Goal: Task Accomplishment & Management: Complete application form

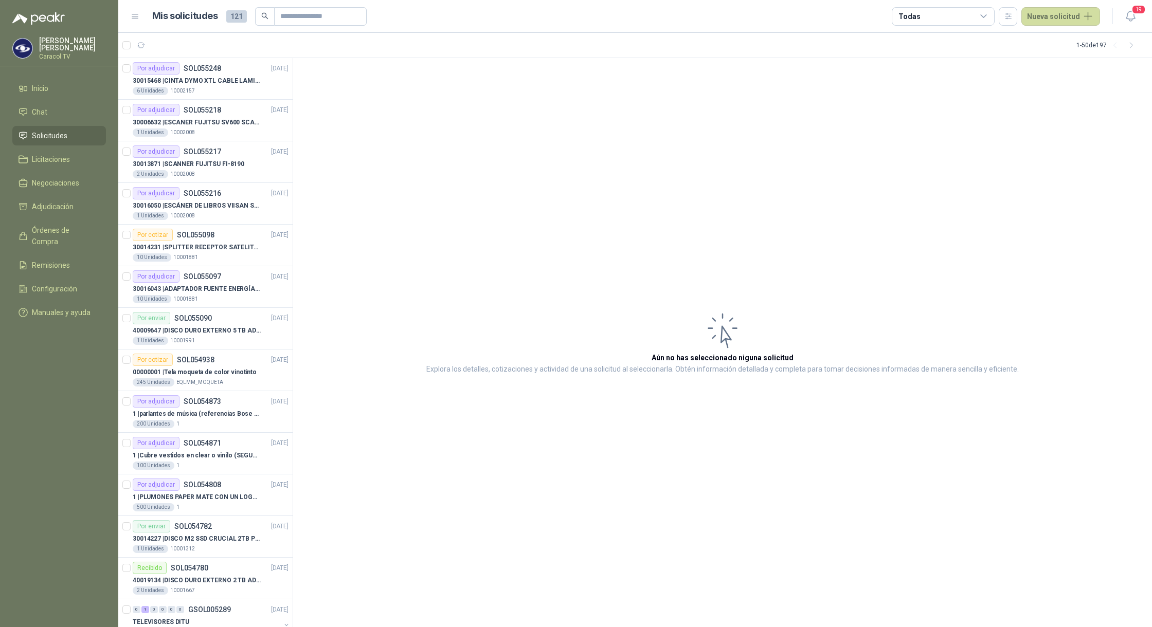
click at [42, 138] on span "Solicitudes" at bounding box center [49, 135] width 35 height 11
click at [223, 515] on article "Por adjudicar SOL054808 [DATE] 1 | PLUMONES PAPER MATE CON UN LOGO (SEGUN REF.A…" at bounding box center [205, 496] width 174 height 42
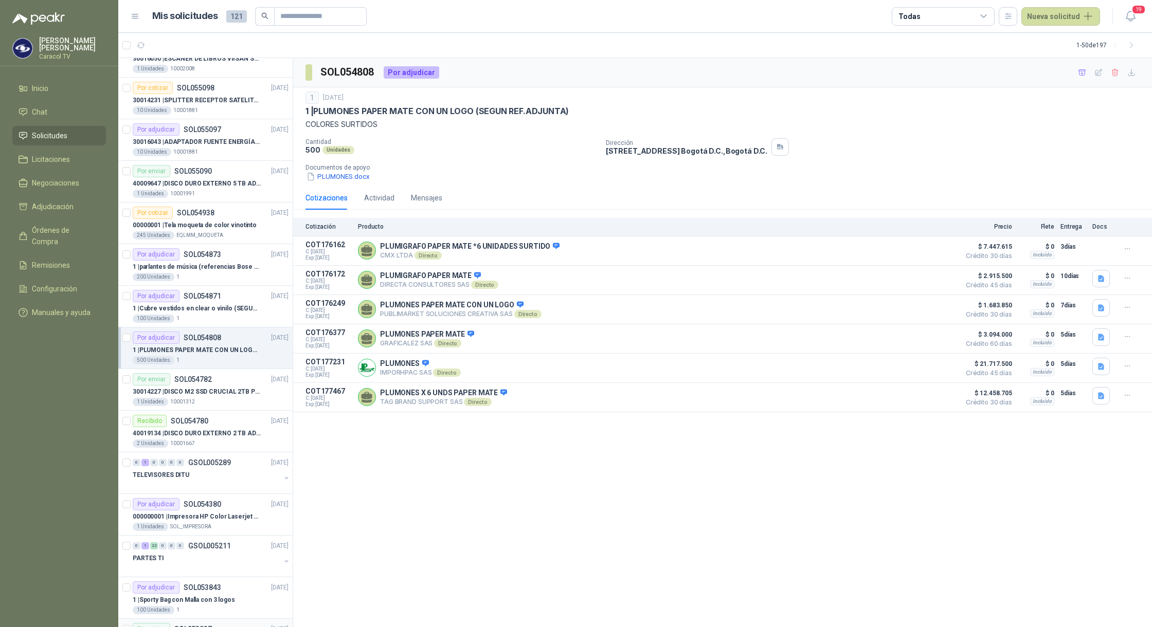
scroll to position [320, 0]
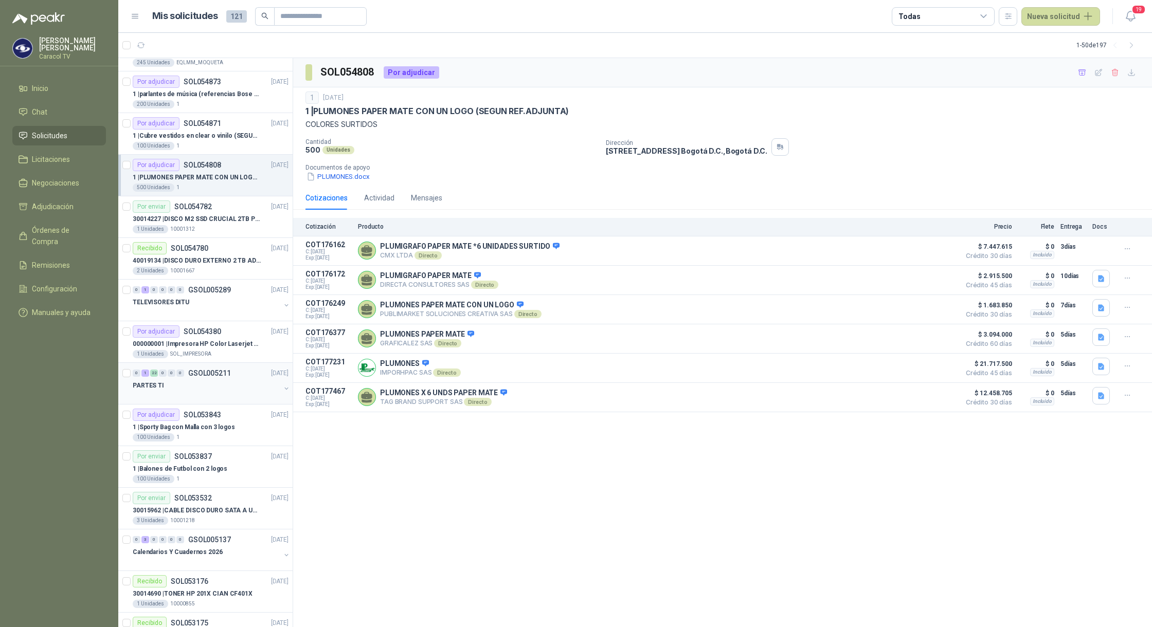
click at [187, 392] on div "PARTES TI" at bounding box center [207, 385] width 148 height 12
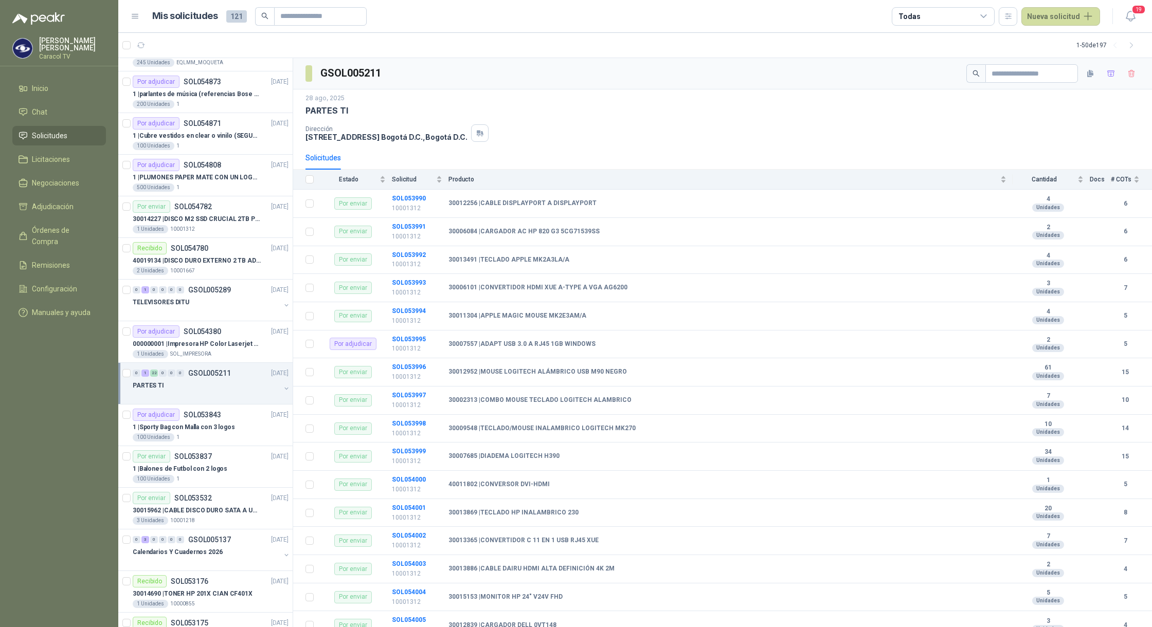
click at [253, 391] on div "PARTES TI" at bounding box center [207, 385] width 148 height 12
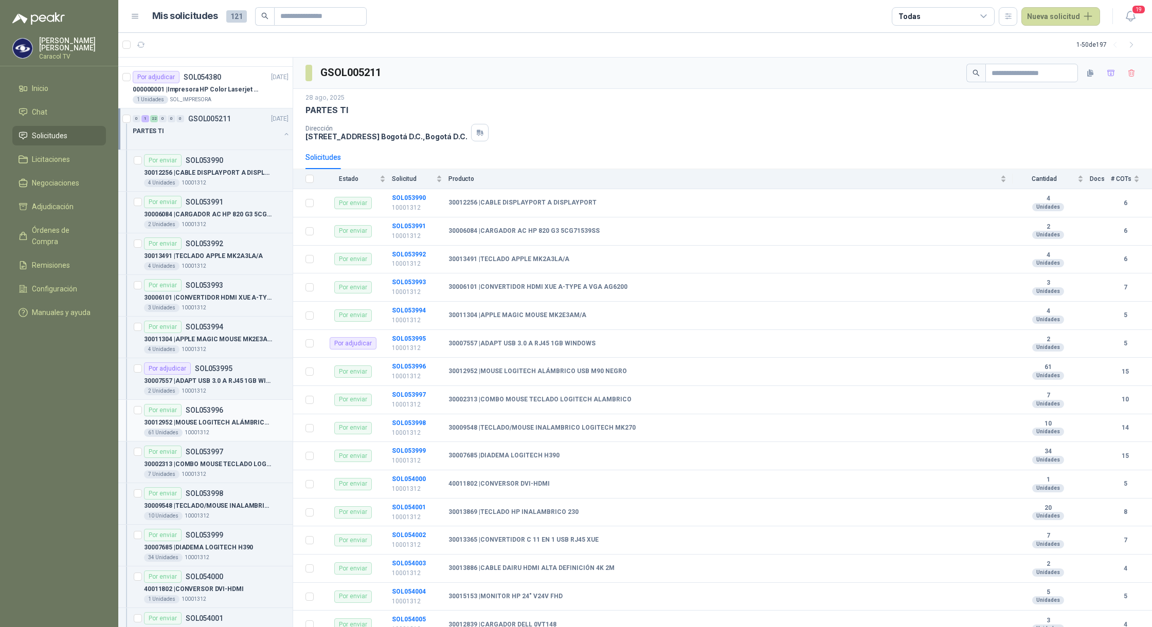
scroll to position [640, 0]
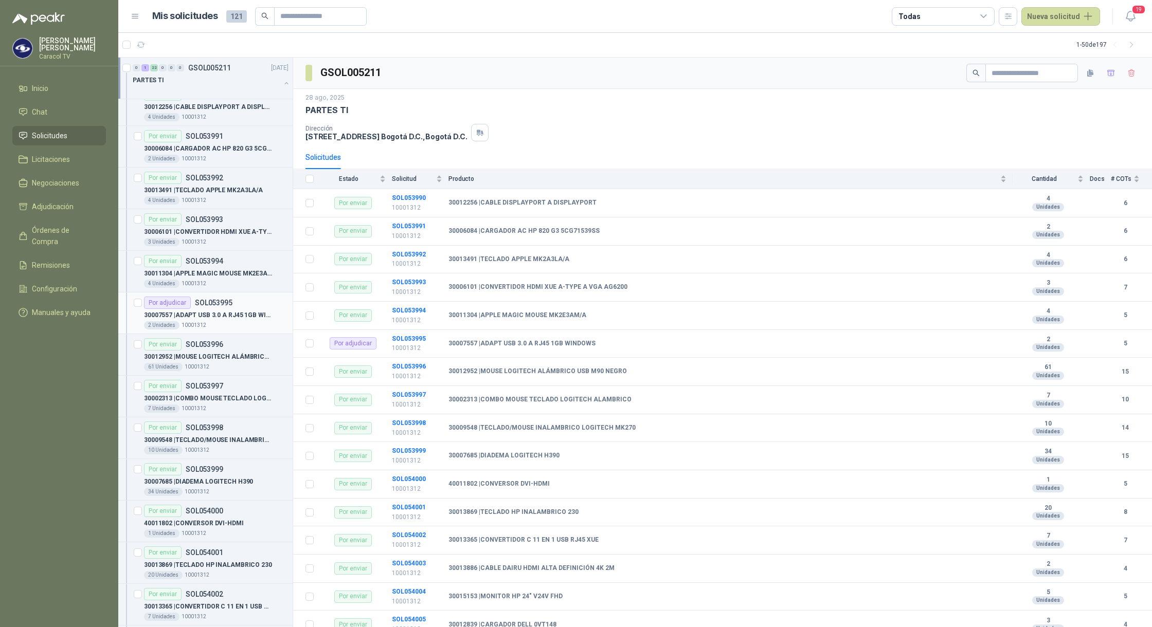
click at [221, 320] on p "30007557 | ADAPT USB 3.0 A RJ45 1GB WINDOWS" at bounding box center [208, 316] width 128 height 10
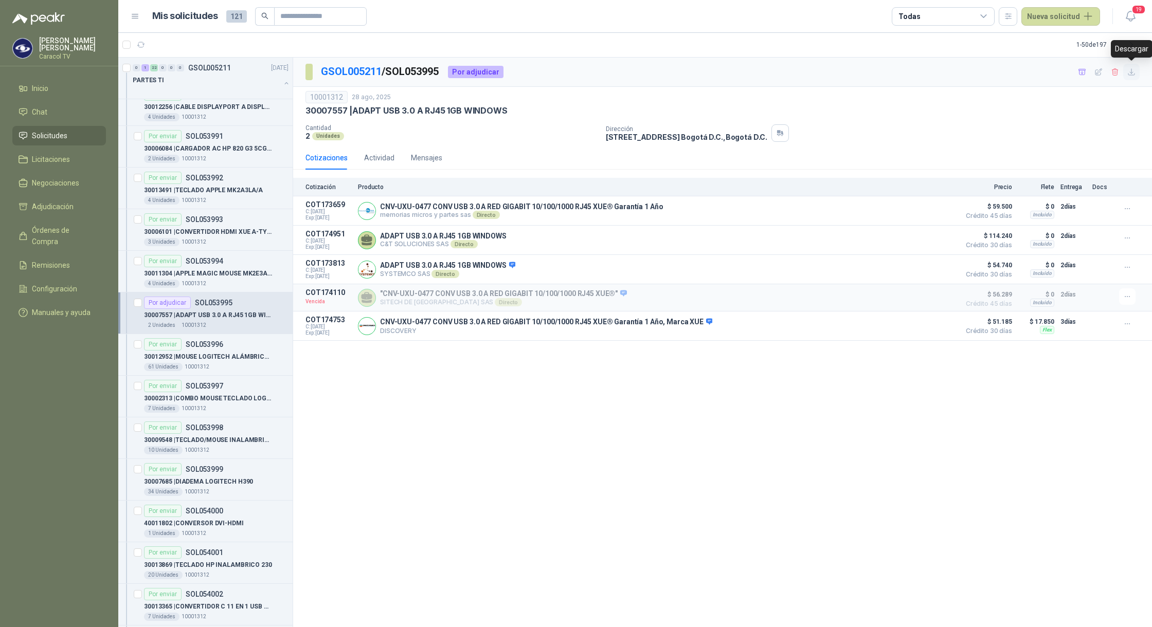
click at [1128, 68] on icon "button" at bounding box center [1131, 72] width 9 height 9
click at [188, 43] on span "1" at bounding box center [191, 40] width 7 height 8
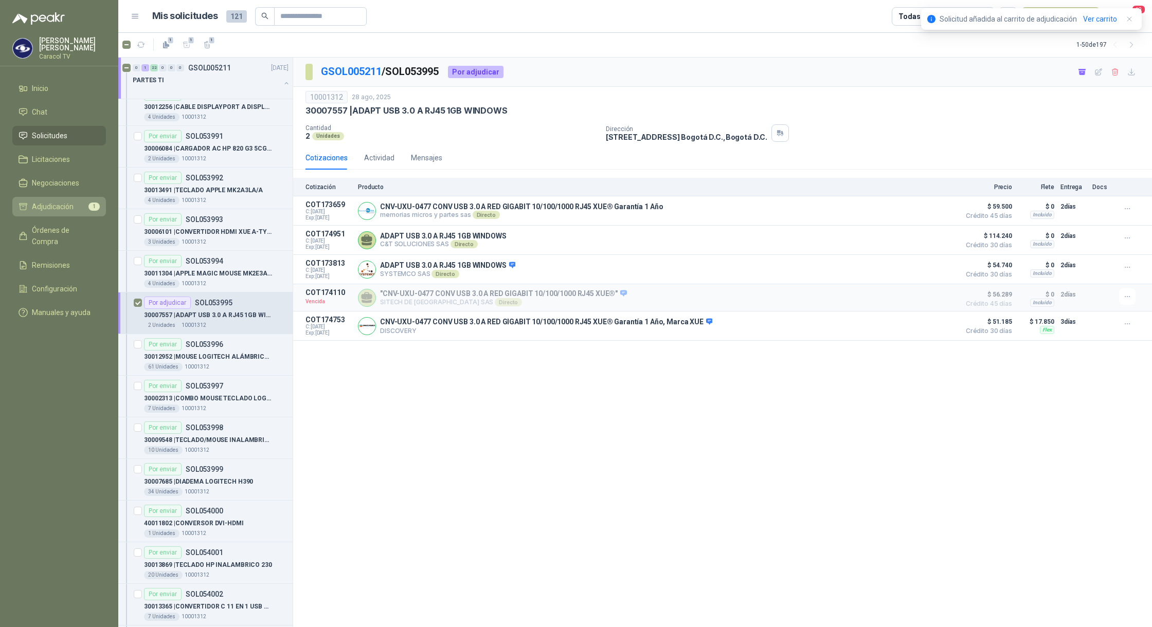
click at [50, 206] on span "Adjudicación" at bounding box center [53, 206] width 42 height 11
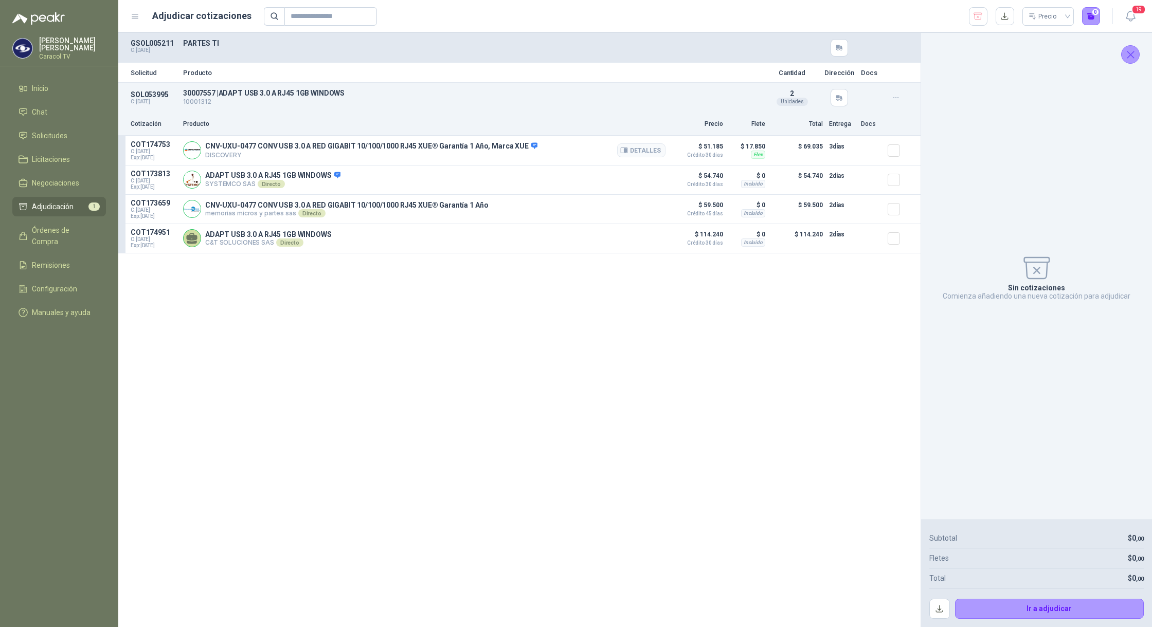
click at [901, 154] on div at bounding box center [897, 150] width 21 height 21
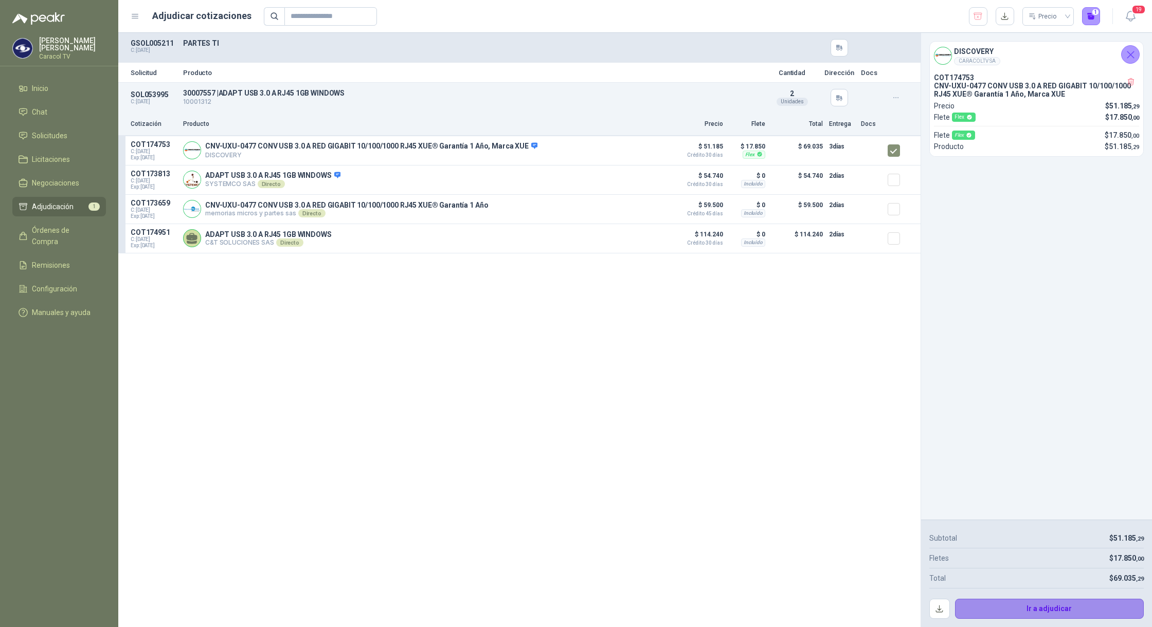
click at [1043, 612] on button "Ir a adjudicar" at bounding box center [1049, 609] width 189 height 21
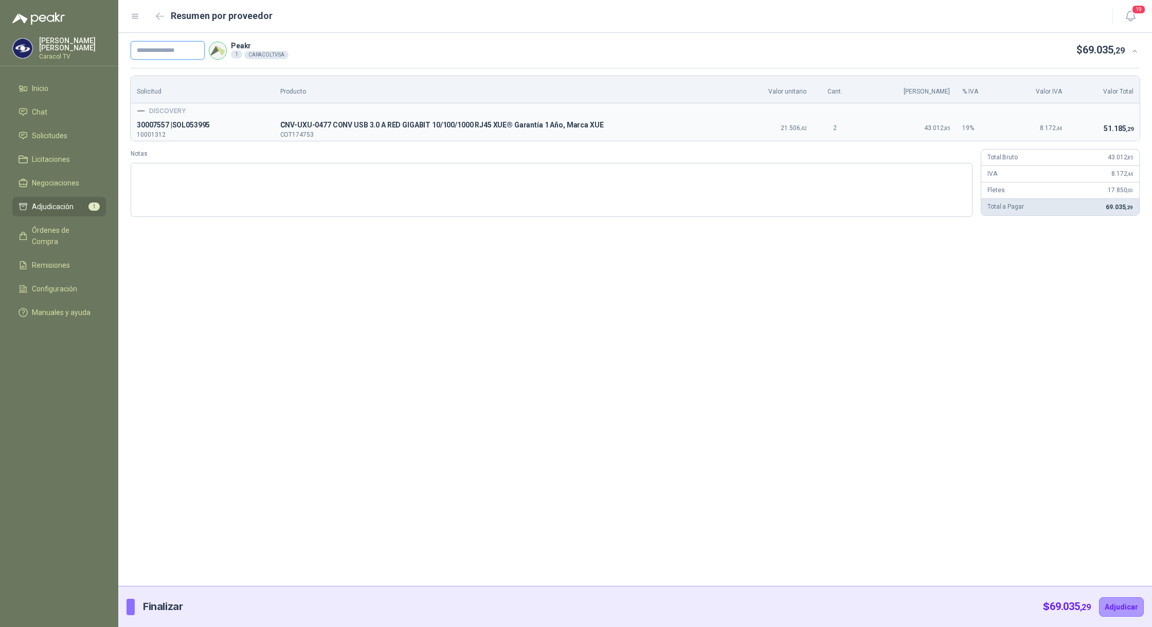
click at [157, 52] on input "text" at bounding box center [168, 50] width 74 height 19
paste input "**********"
type input "**********"
click at [1127, 613] on button "Adjudicar" at bounding box center [1121, 607] width 45 height 20
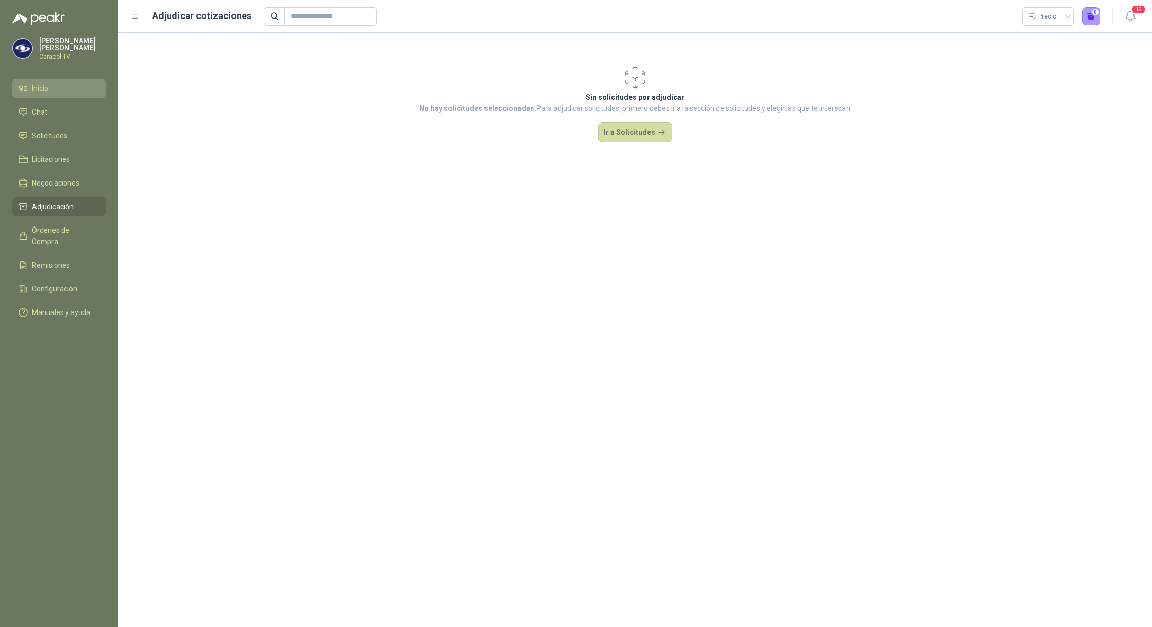
click at [36, 86] on span "Inicio" at bounding box center [40, 88] width 16 height 11
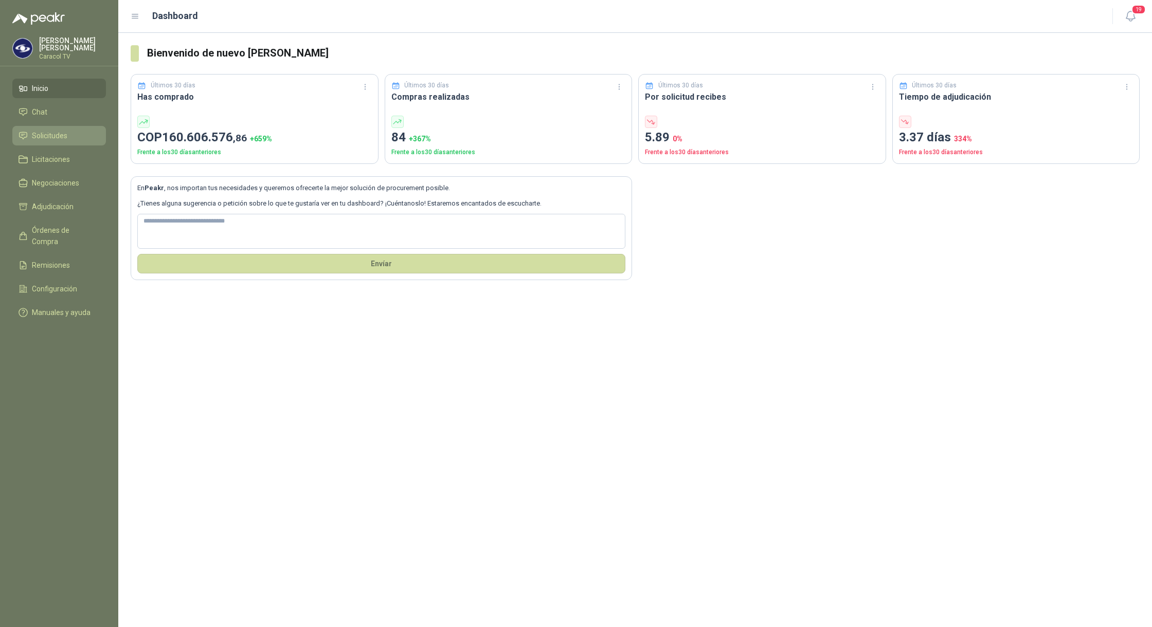
click at [56, 134] on span "Solicitudes" at bounding box center [49, 135] width 35 height 11
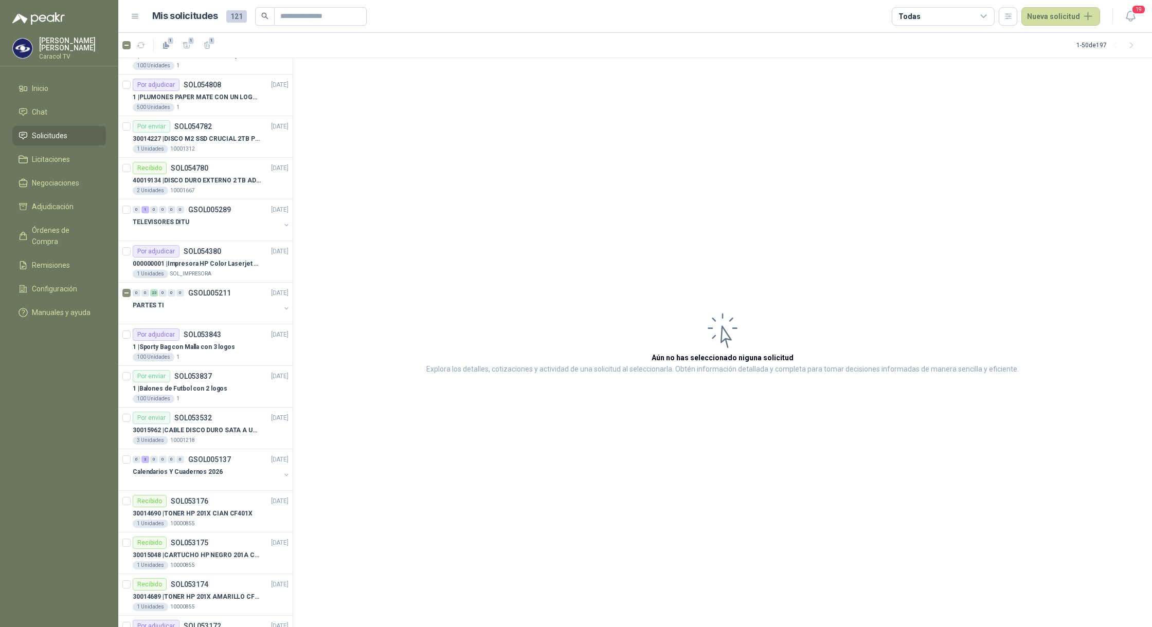
scroll to position [403, 0]
click at [130, 288] on div at bounding box center [127, 300] width 10 height 33
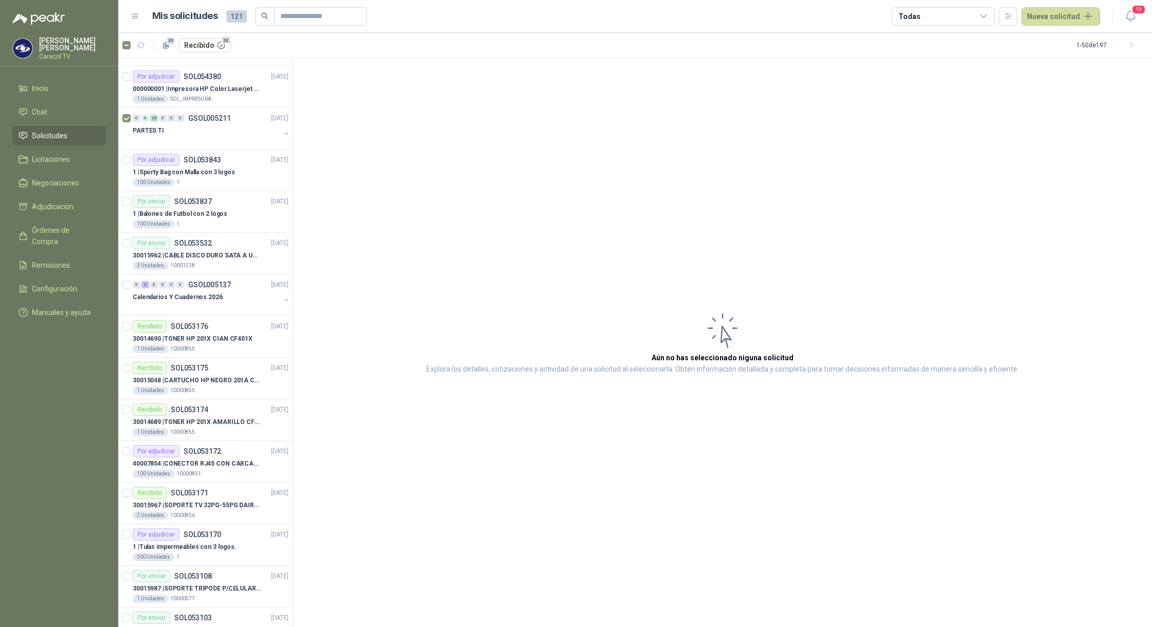
scroll to position [0, 0]
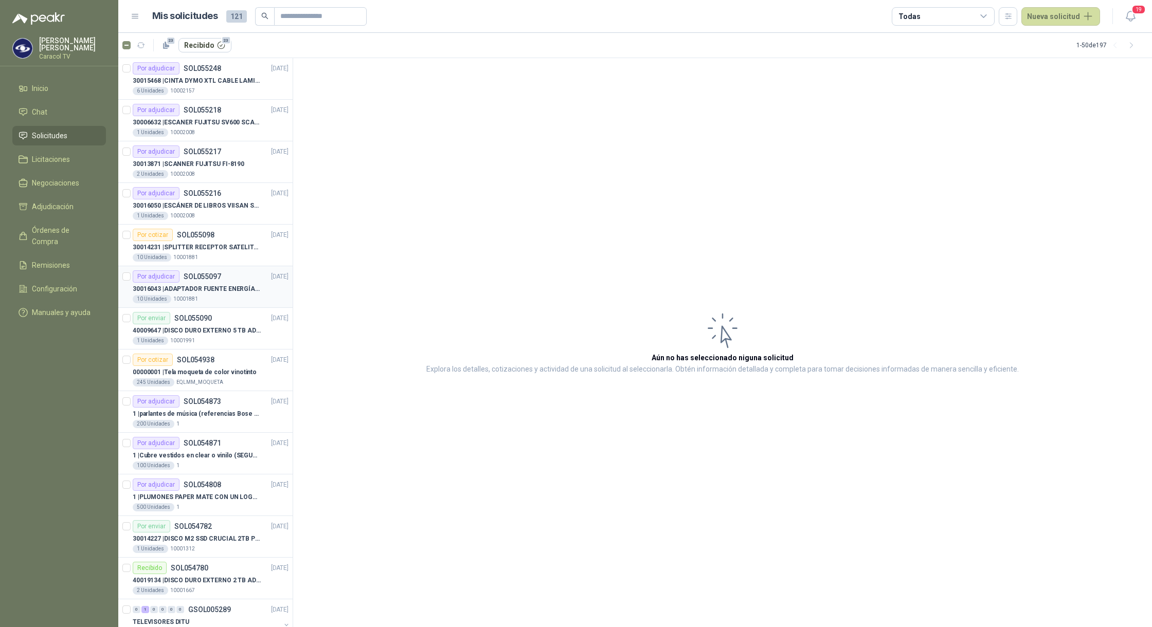
click at [218, 289] on p "30016043 | ADAPTADOR FUENTE ENERGÍA GENÉRICO 24V 1A" at bounding box center [197, 289] width 128 height 10
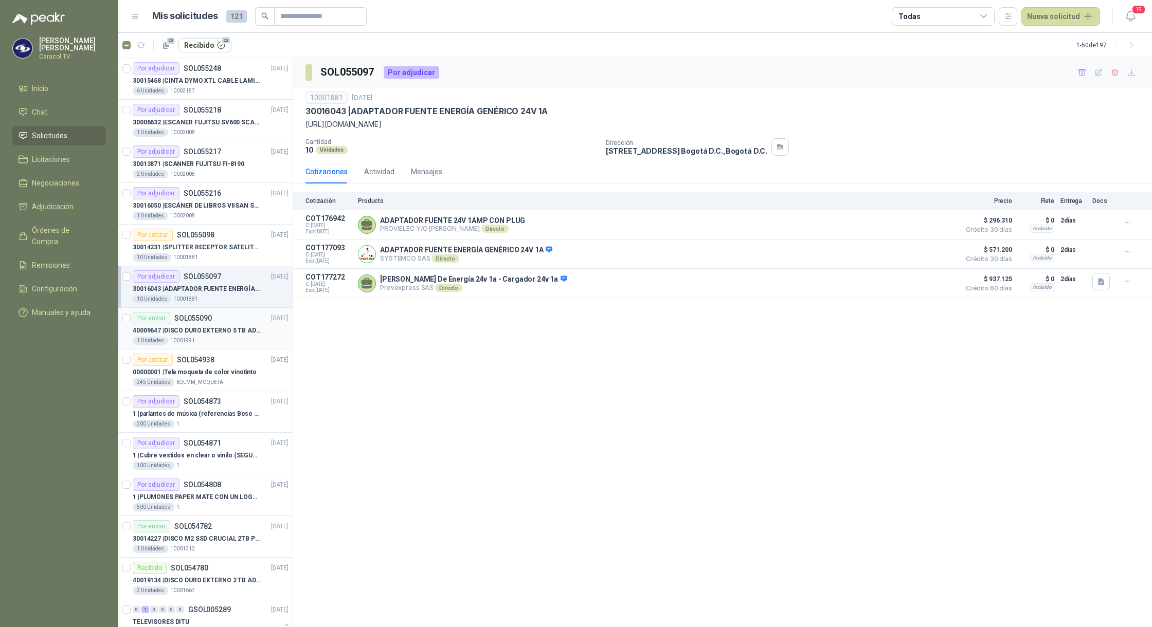
click at [208, 339] on div "1 Unidades 10001991" at bounding box center [211, 341] width 156 height 8
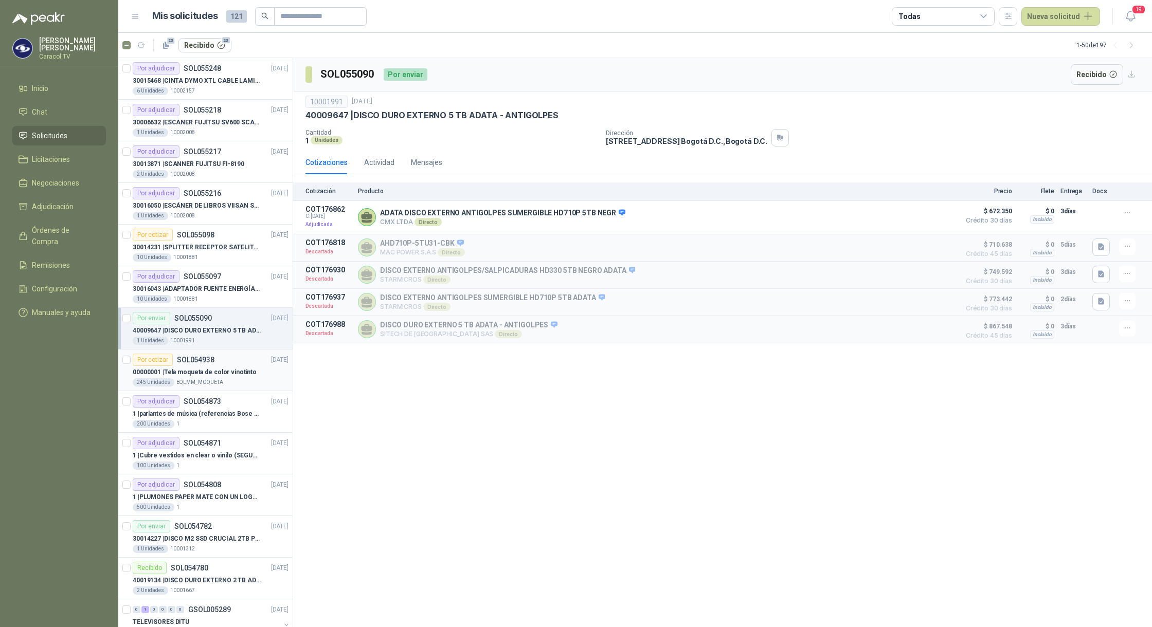
drag, startPoint x: 212, startPoint y: 372, endPoint x: 198, endPoint y: 366, distance: 15.2
click at [213, 372] on p "00000001 | Tela moqueta de color vinotinto" at bounding box center [195, 373] width 124 height 10
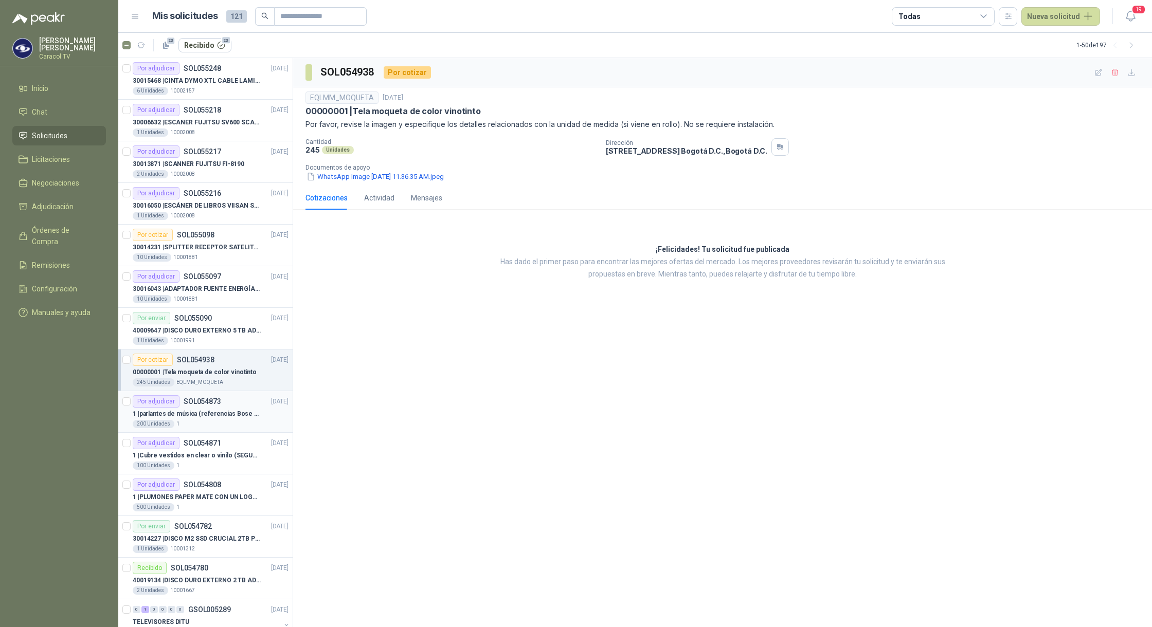
click at [211, 419] on p "1 | parlantes de música (referencias Bose o Alexa) CON MARCACION 1 LOGO (Mas da…" at bounding box center [197, 414] width 128 height 10
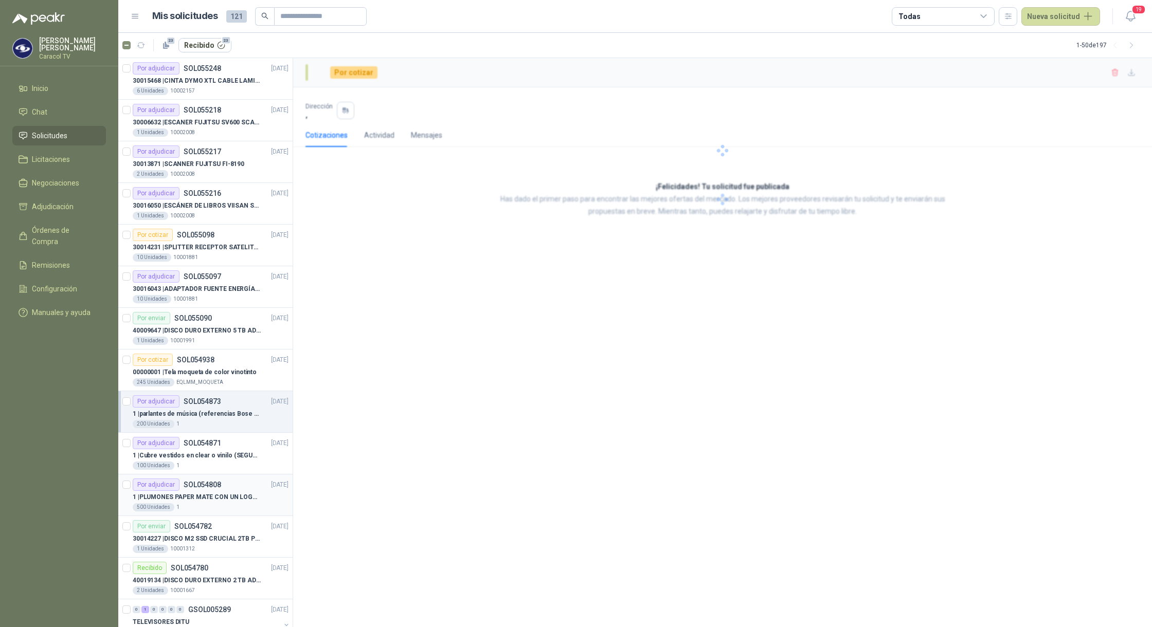
click at [190, 502] on p "1 | PLUMONES PAPER MATE CON UN LOGO (SEGUN REF.ADJUNTA)" at bounding box center [197, 498] width 128 height 10
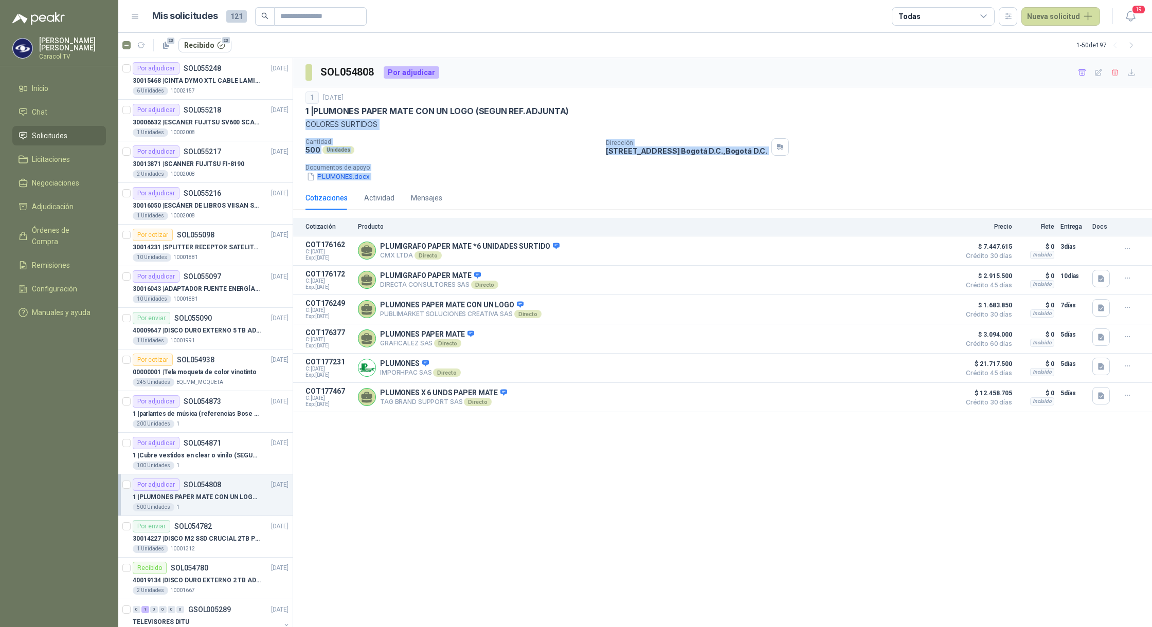
drag, startPoint x: 293, startPoint y: 124, endPoint x: 297, endPoint y: 212, distance: 88.0
click at [297, 212] on div "SOL054808 Por adjudicar 1 [DATE] 1 | PLUMONES PAPER MATE CON UN LOGO (SEGUN REF…" at bounding box center [722, 235] width 859 height 354
click at [317, 10] on input "text" at bounding box center [316, 16] width 72 height 17
type input "*********"
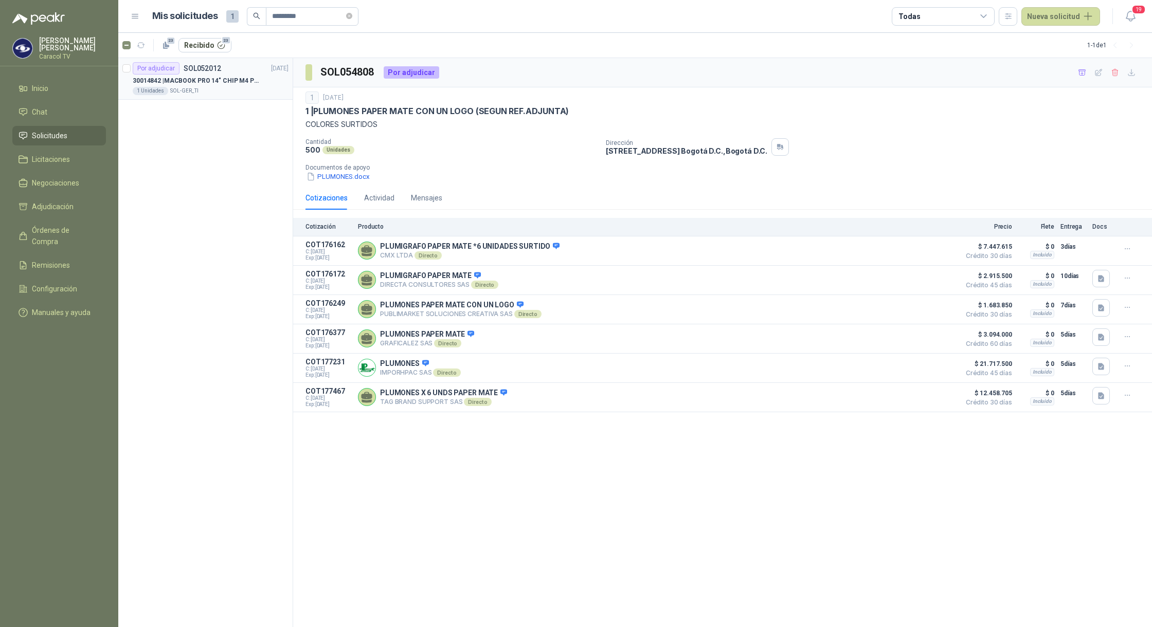
click at [193, 85] on p "30014842 | MACBOOK PRO 14" CHIP M4 PRO 16 GB RAM 1TB" at bounding box center [197, 81] width 128 height 10
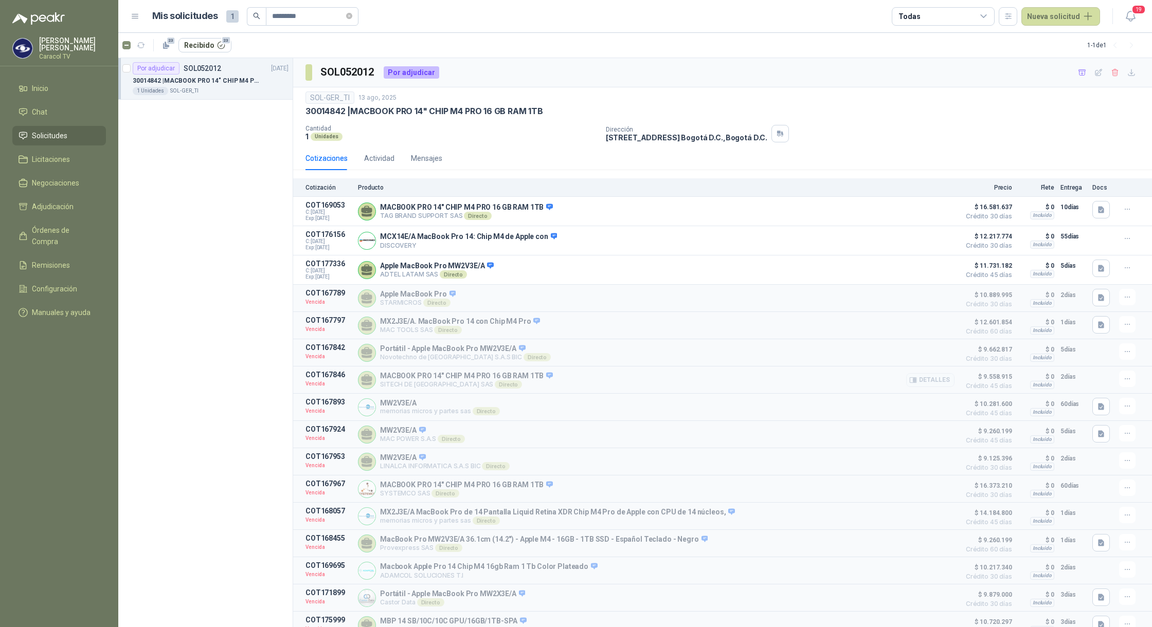
scroll to position [25, 0]
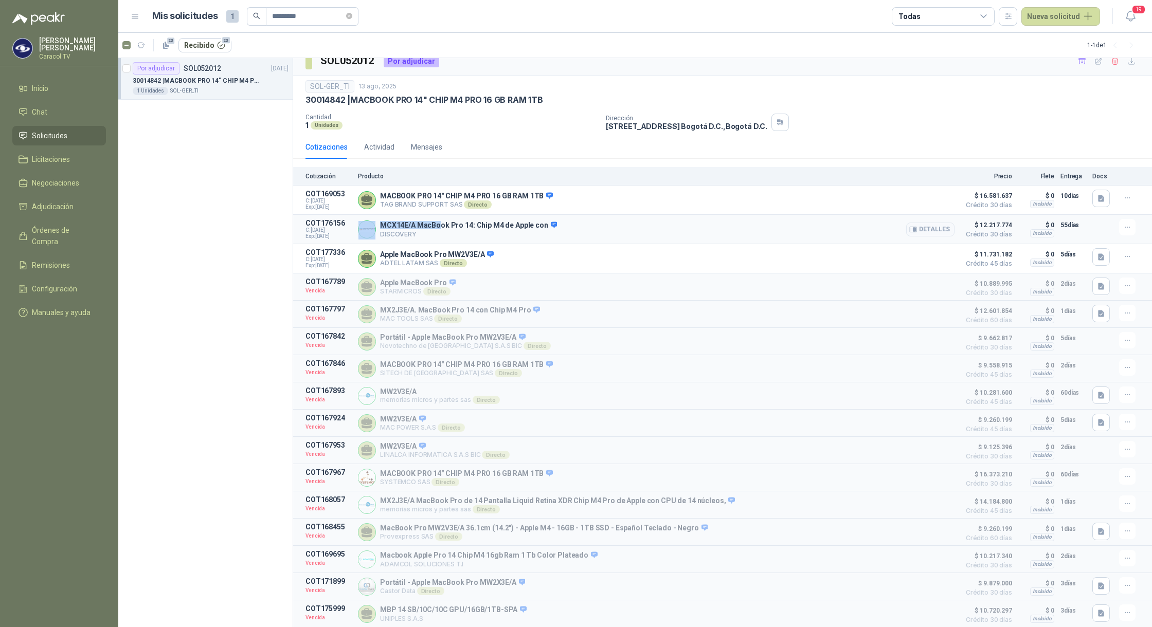
drag, startPoint x: 440, startPoint y: 215, endPoint x: 362, endPoint y: 208, distance: 78.5
click at [362, 219] on div "MCX14E/A MacBook Pro 14: Chip M4 de Apple con DISCOVERY Detalles" at bounding box center [656, 229] width 596 height 21
click at [428, 227] on div "MCX14E/A MacBook Pro 14: Chip M4 de Apple con DISCOVERY Detalles" at bounding box center [656, 229] width 596 height 21
drag, startPoint x: 428, startPoint y: 227, endPoint x: 387, endPoint y: 204, distance: 47.9
click at [378, 177] on div "Cotización Producto Precio Flete Entrega Docs COT169053 C: [DATE] Exp: [DATE] M…" at bounding box center [722, 397] width 859 height 461
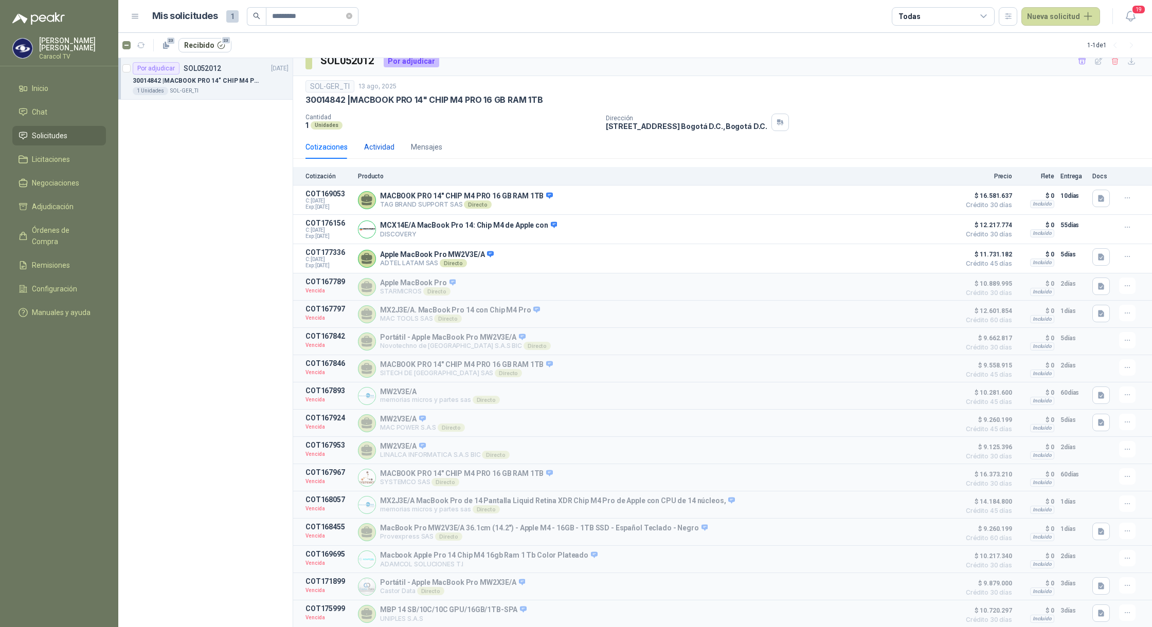
click at [381, 141] on div "Actividad" at bounding box center [379, 146] width 30 height 11
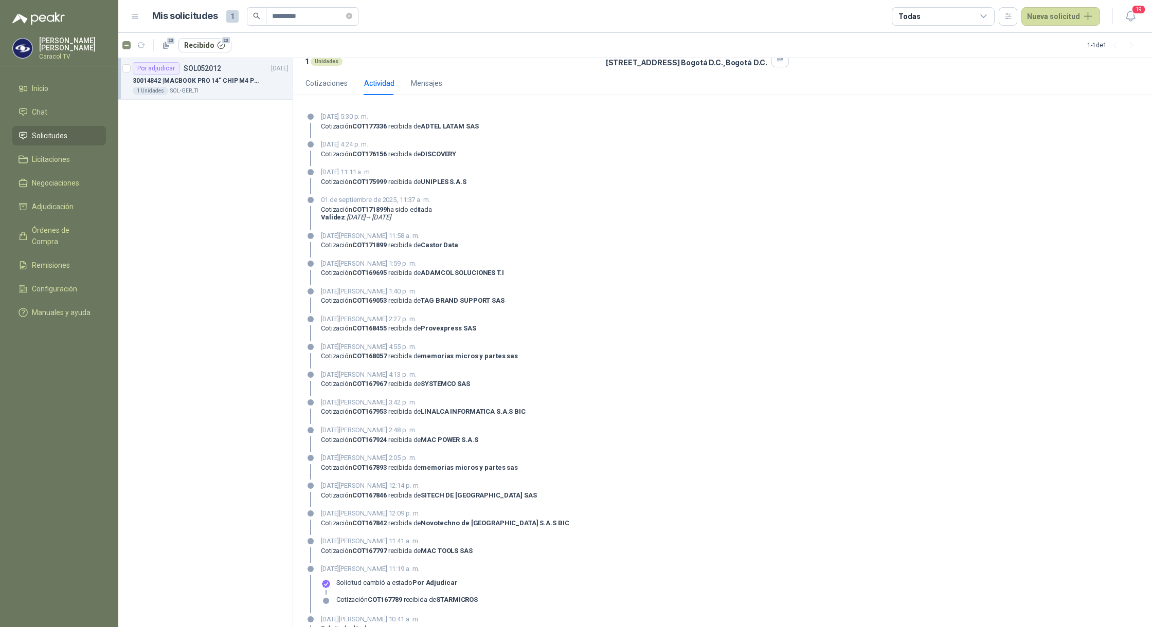
scroll to position [0, 0]
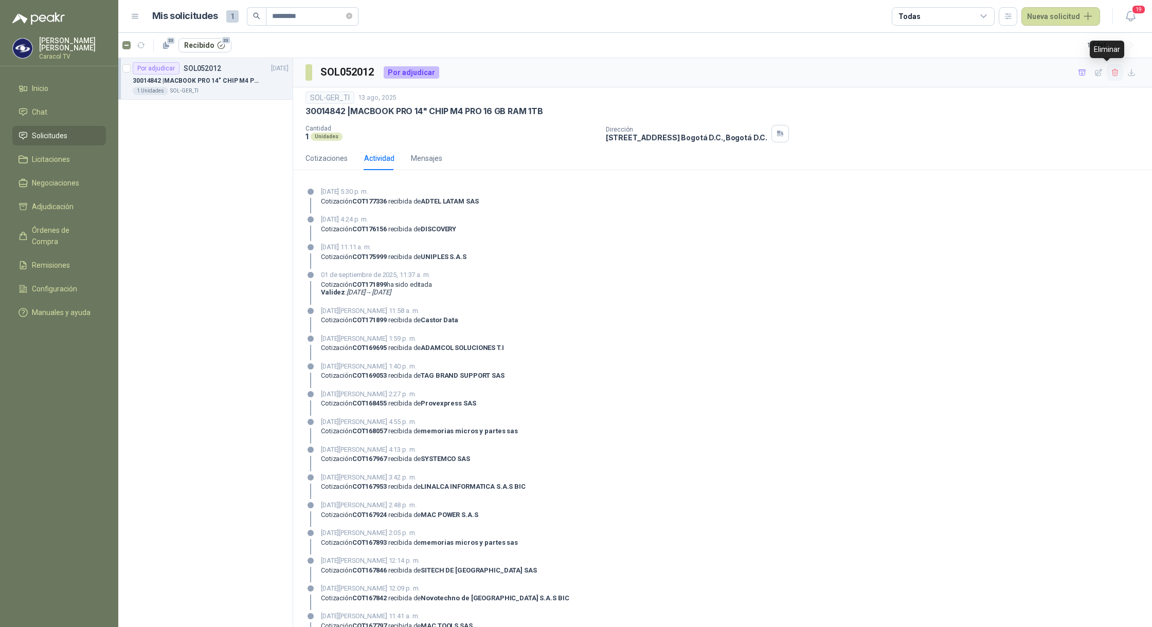
click at [1110, 75] on icon "button" at bounding box center [1114, 72] width 9 height 9
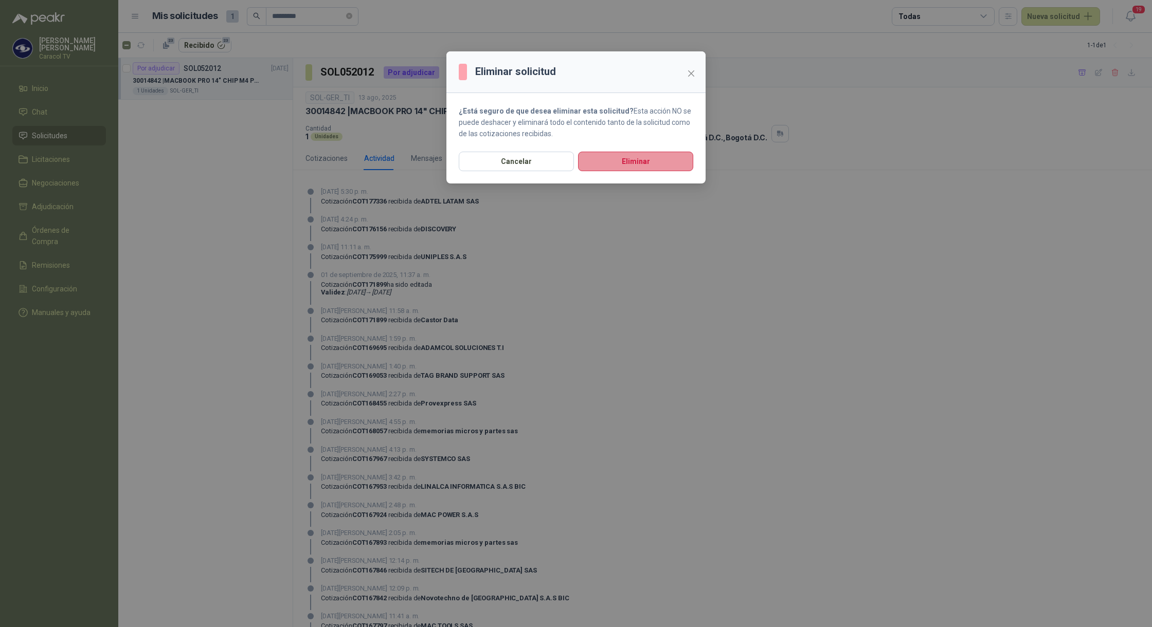
click at [665, 159] on button "Eliminar" at bounding box center [635, 162] width 115 height 20
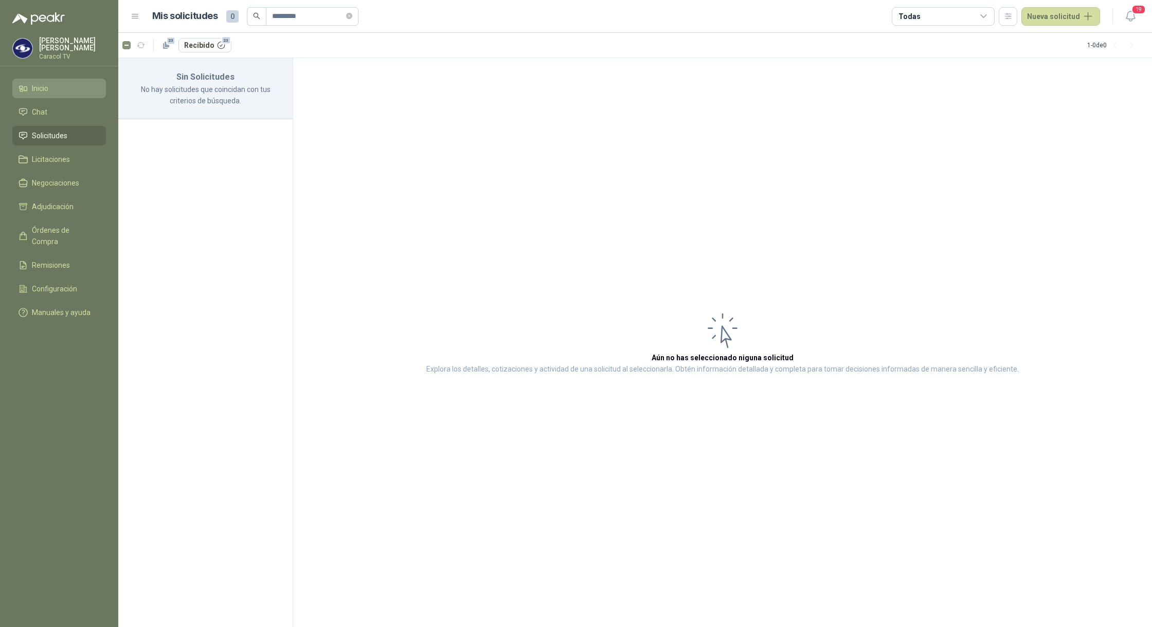
click at [45, 84] on span "Inicio" at bounding box center [40, 88] width 16 height 11
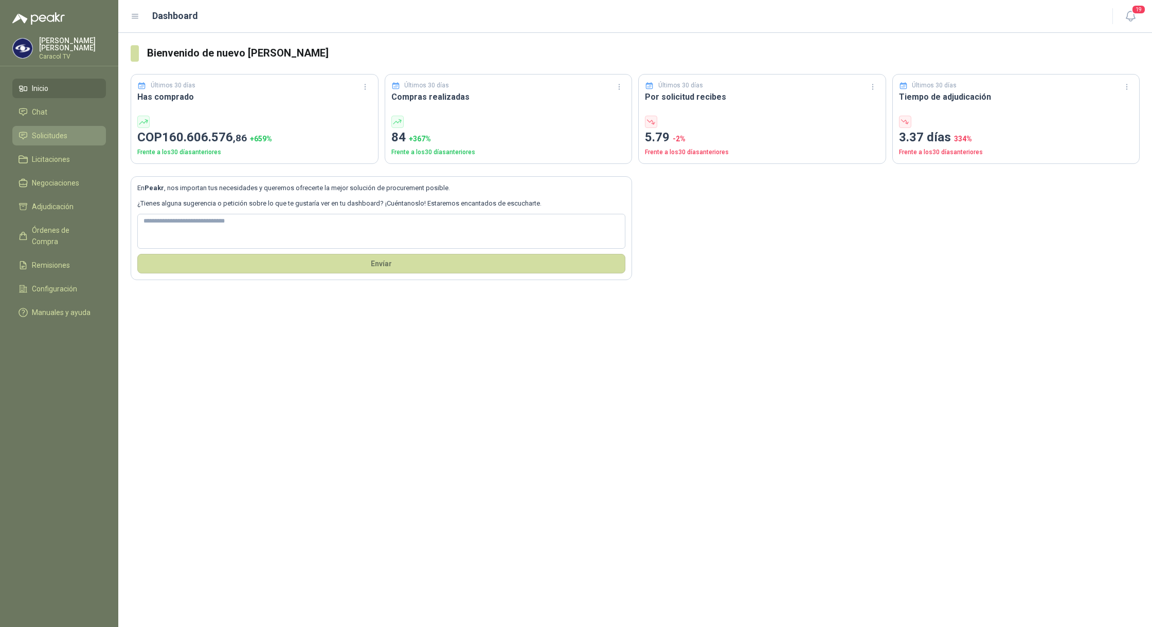
click at [48, 136] on span "Solicitudes" at bounding box center [49, 135] width 35 height 11
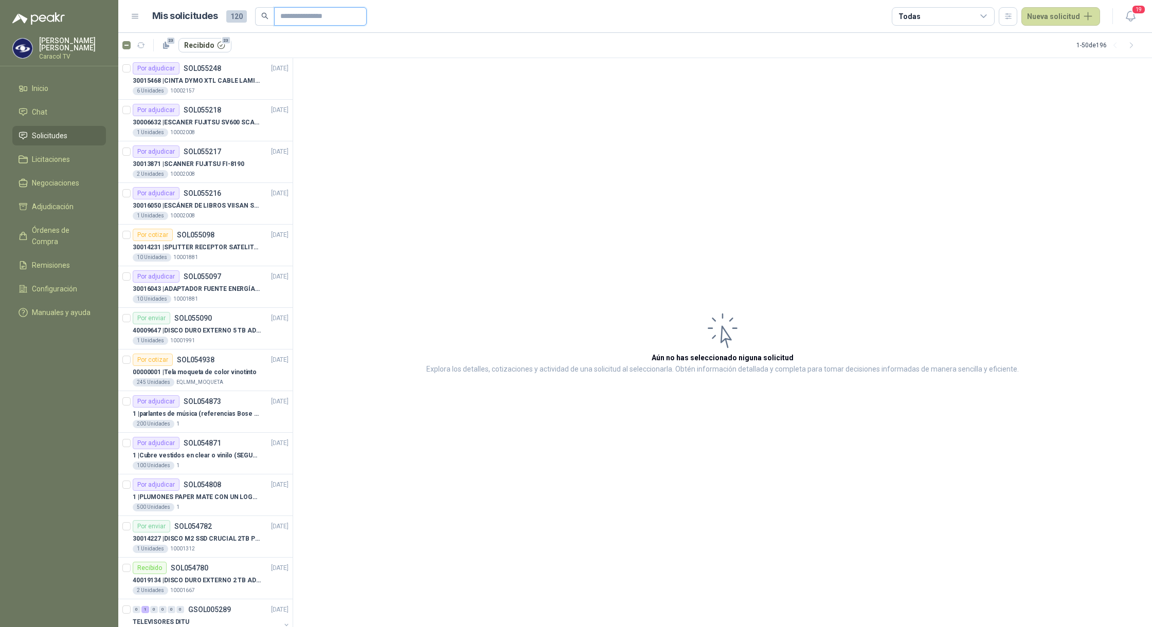
click at [309, 15] on input "text" at bounding box center [316, 16] width 72 height 17
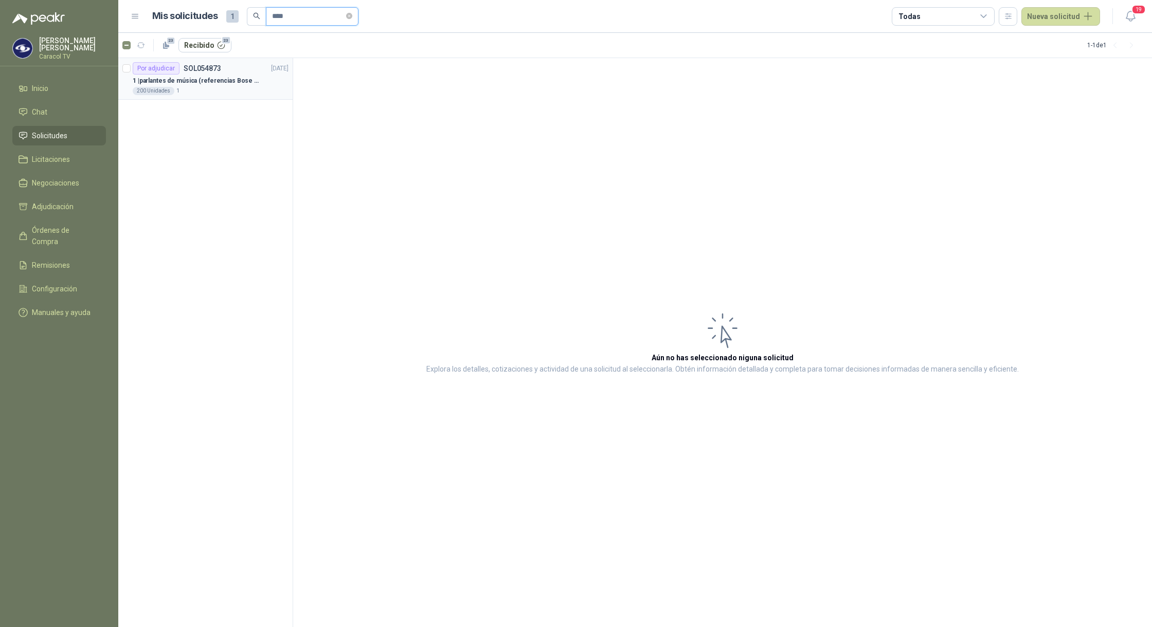
type input "****"
click at [211, 83] on p "1 | parlantes de música (referencias Bose o Alexa) CON MARCACION 1 LOGO (Mas da…" at bounding box center [197, 81] width 128 height 10
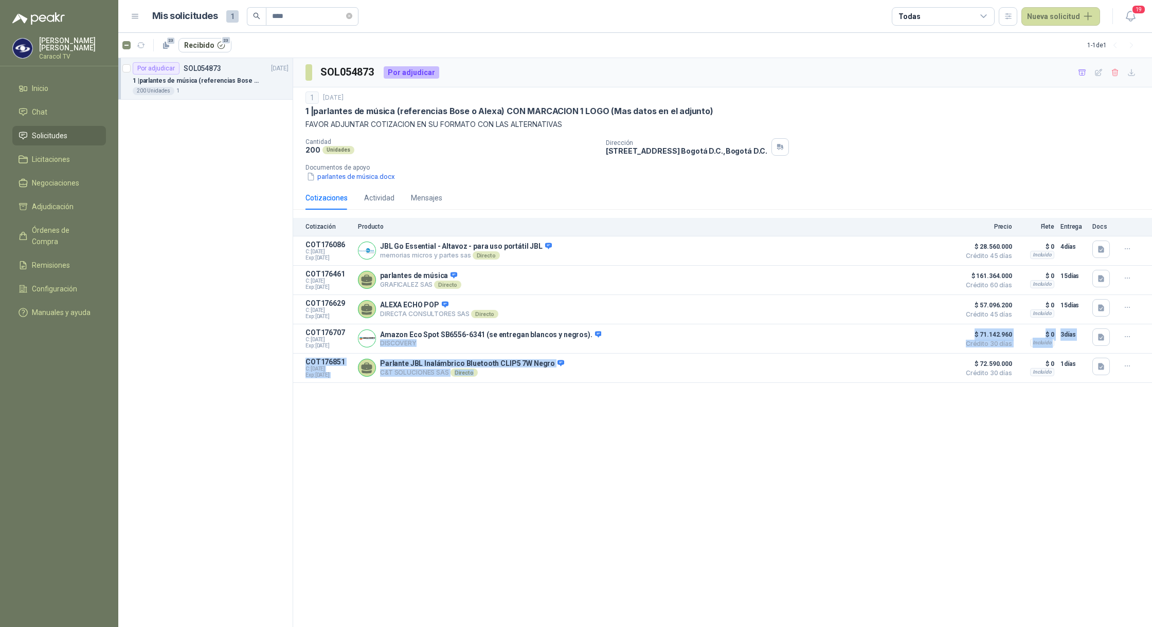
drag, startPoint x: 803, startPoint y: 336, endPoint x: 821, endPoint y: 429, distance: 94.9
click at [821, 429] on div "SOL054873 Por adjudicar 1 [DATE] 1 | parlantes de música (referencias Bose o Al…" at bounding box center [722, 343] width 859 height 570
click at [542, 509] on div "SOL054873 Por adjudicar 1 [DATE] 1 | parlantes de música (referencias Bose o Al…" at bounding box center [722, 343] width 859 height 570
drag, startPoint x: 404, startPoint y: 309, endPoint x: 453, endPoint y: 453, distance: 152.2
click at [453, 453] on div "SOL054873 Por adjudicar 1 [DATE] 1 | parlantes de música (referencias Bose o Al…" at bounding box center [722, 343] width 859 height 570
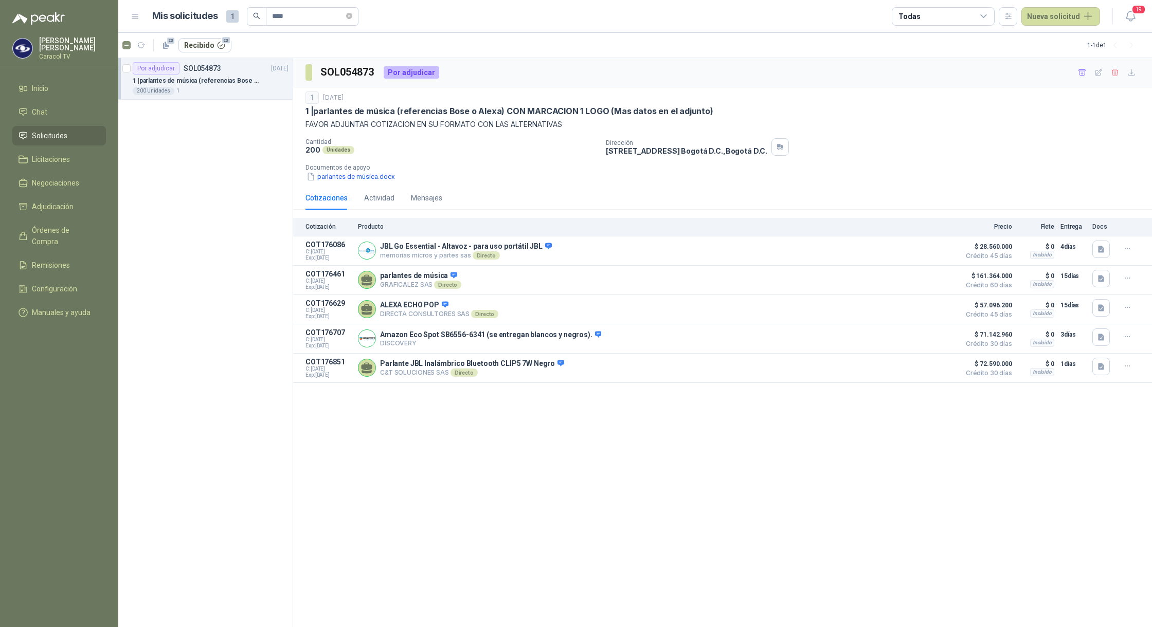
click at [467, 522] on div "SOL054873 Por adjudicar 1 [DATE] 1 | parlantes de música (referencias Bose o Al…" at bounding box center [722, 343] width 859 height 570
click at [439, 245] on p "JBL Go Essential - Altavoz - para uso portátil JBL" at bounding box center [466, 246] width 172 height 9
drag, startPoint x: 396, startPoint y: 337, endPoint x: 420, endPoint y: 352, distance: 28.1
click at [420, 349] on div "Amazon Eco Spot SB6556-6341 (se entregan blancos y negros). DISCOVERY Detalles" at bounding box center [656, 339] width 596 height 21
click at [426, 354] on article "COT176707 C: [DATE] Exp: [DATE] Amazon Eco Spot SB6556-6341 (se entregan blanco…" at bounding box center [722, 338] width 859 height 29
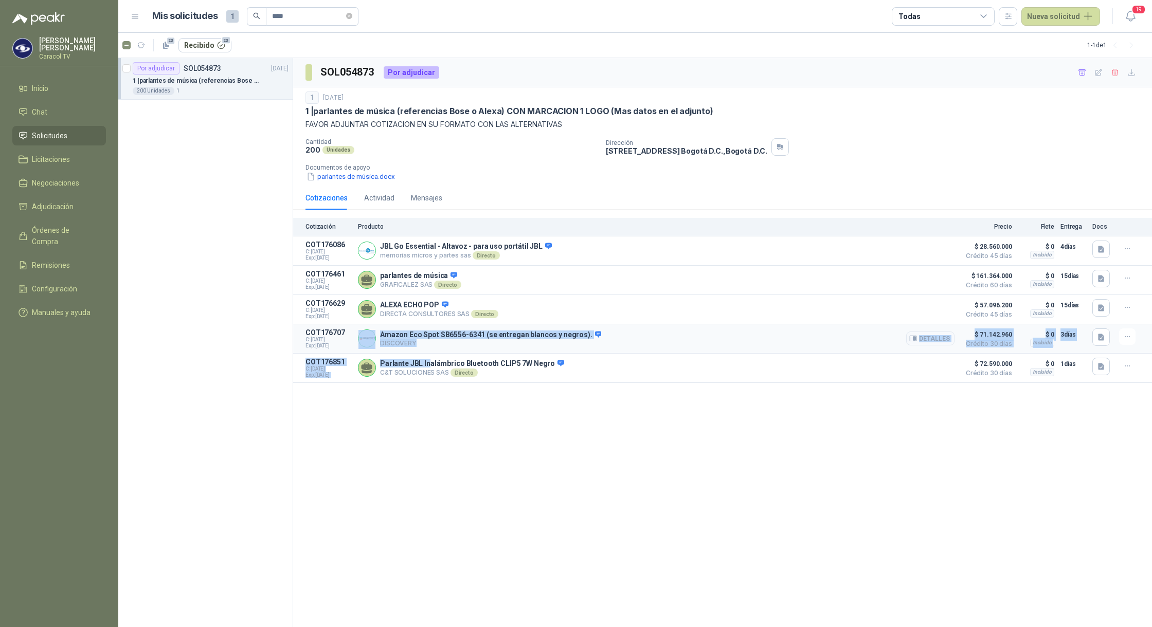
drag, startPoint x: 427, startPoint y: 358, endPoint x: 376, endPoint y: 338, distance: 54.2
click at [376, 338] on div "Cotización Producto Precio Flete Entrega Docs COT176086 C: [DATE] Exp: [DATE] J…" at bounding box center [722, 300] width 859 height 165
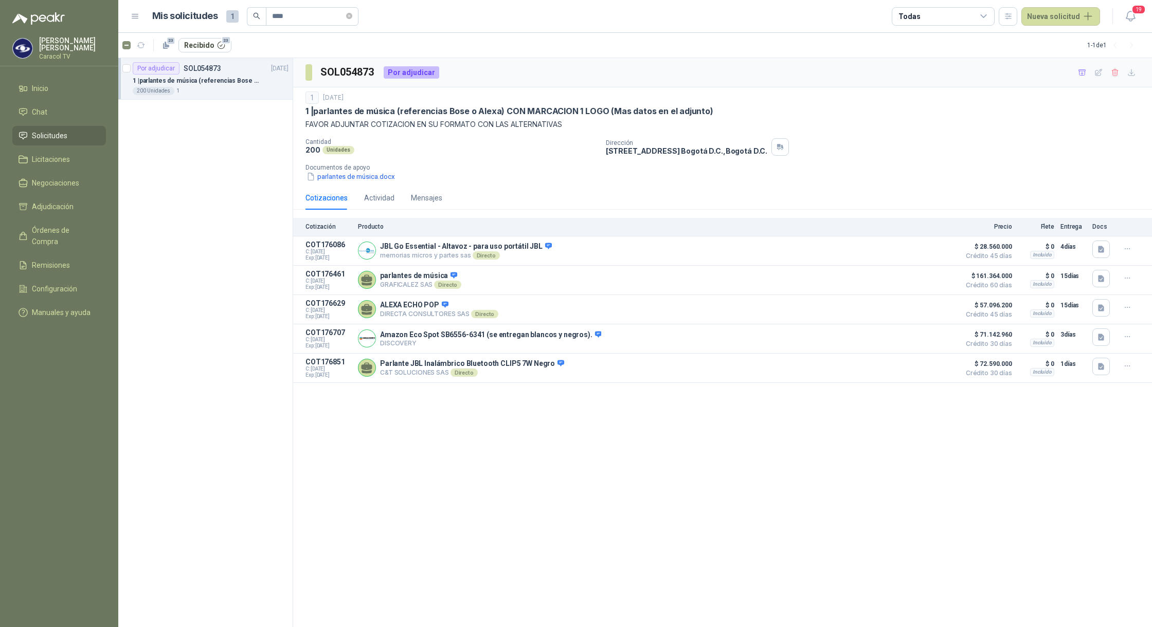
click at [395, 427] on div "SOL054873 Por adjudicar 1 [DATE] 1 | parlantes de música (referencias Bose o Al…" at bounding box center [722, 343] width 859 height 570
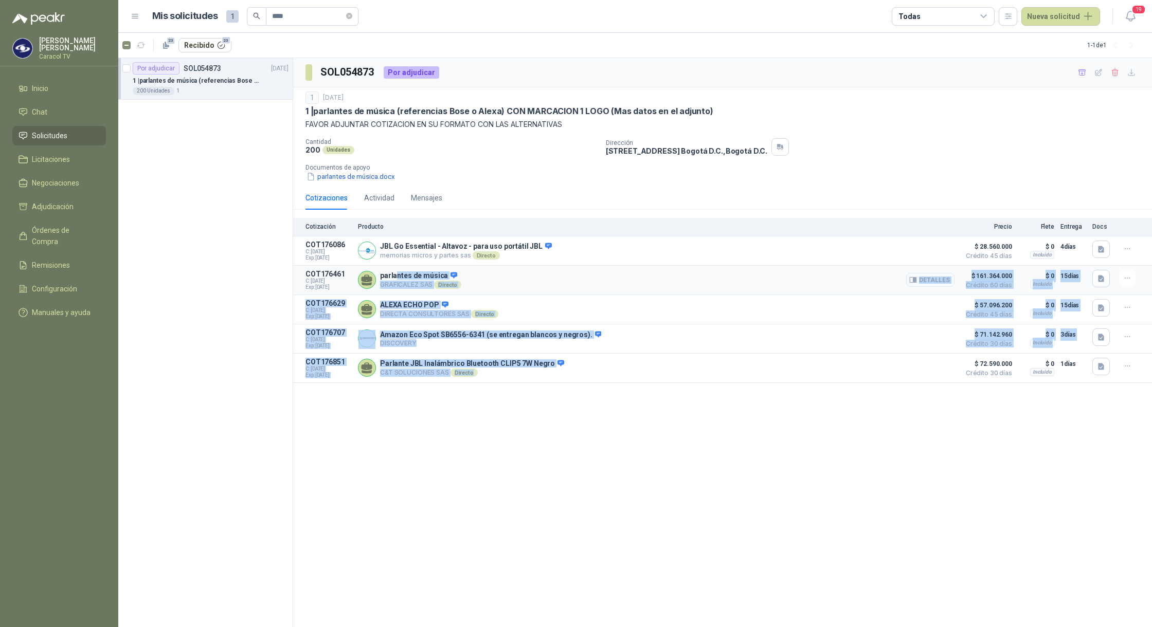
drag, startPoint x: 480, startPoint y: 383, endPoint x: 397, endPoint y: 281, distance: 131.6
click at [397, 281] on div "Cotización Producto Precio Flete Entrega Docs COT176086 C: [DATE] Exp: [DATE] J…" at bounding box center [722, 300] width 859 height 165
click at [416, 456] on div "SOL054873 Por adjudicar 1 [DATE] 1 | parlantes de música (referencias Bose o Al…" at bounding box center [722, 343] width 859 height 570
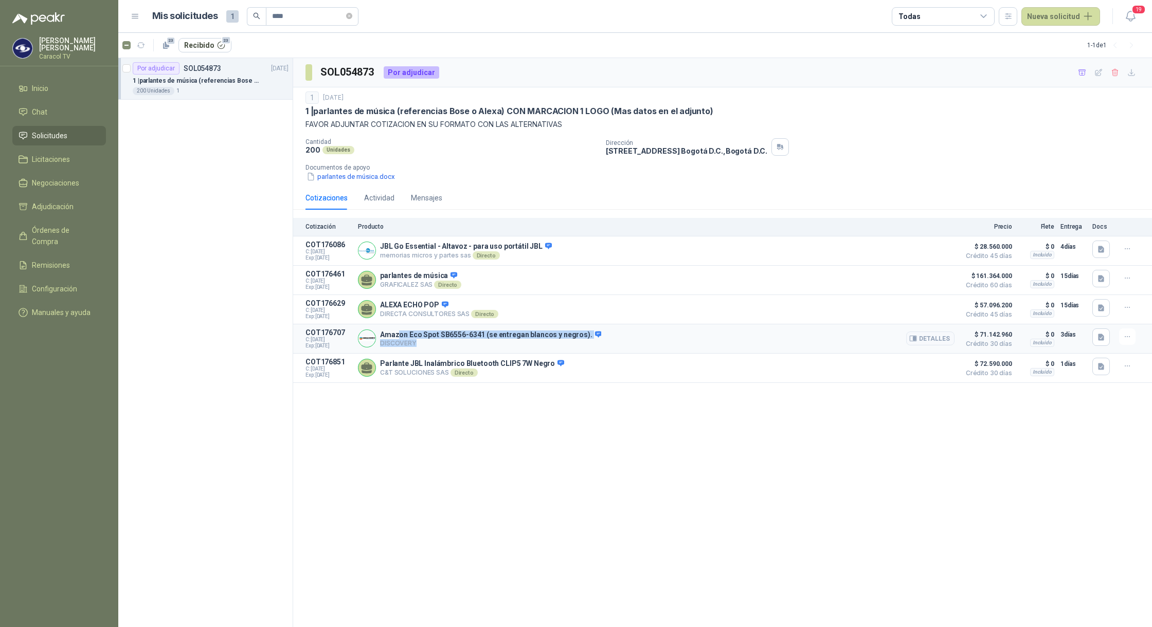
drag, startPoint x: 399, startPoint y: 334, endPoint x: 426, endPoint y: 350, distance: 31.6
click at [426, 348] on div "Amazon Eco Spot SB6556-6341 (se entregan blancos y negros). DISCOVERY Detalles" at bounding box center [490, 339] width 221 height 17
click at [425, 349] on div "Amazon Eco Spot SB6556-6341 (se entregan blancos y negros). DISCOVERY Detalles" at bounding box center [656, 339] width 596 height 21
drag, startPoint x: 423, startPoint y: 352, endPoint x: 379, endPoint y: 337, distance: 45.7
click at [379, 337] on div "Amazon Eco Spot SB6556-6341 (se entregan blancos y negros). DISCOVERY Detalles" at bounding box center [656, 339] width 596 height 21
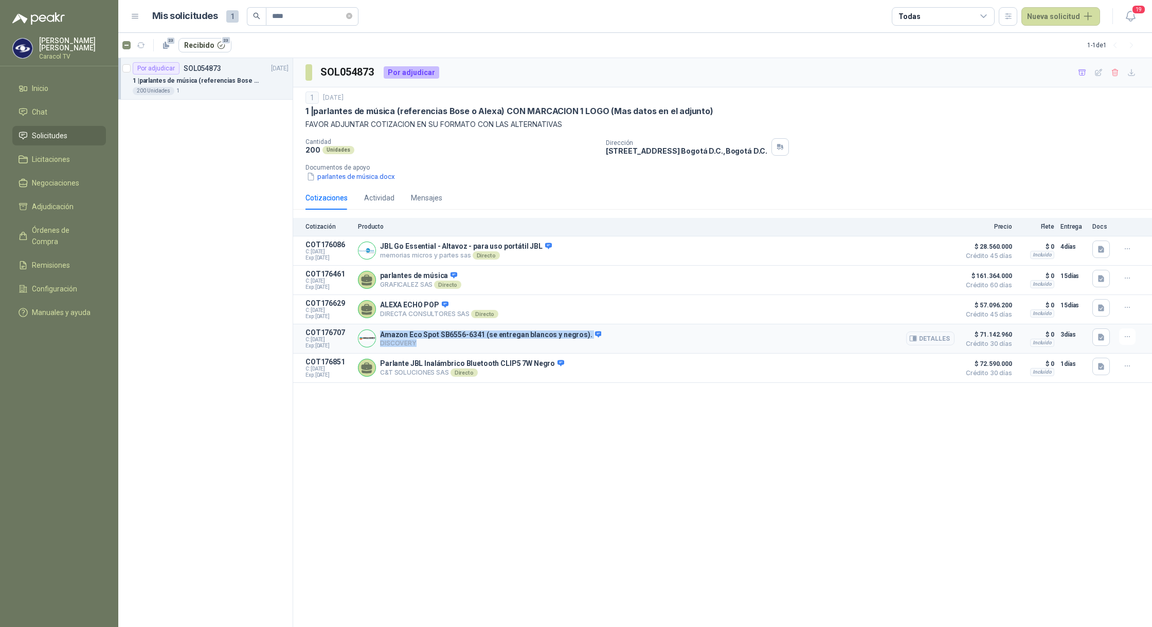
click at [412, 346] on p "DISCOVERY" at bounding box center [490, 343] width 221 height 8
drag, startPoint x: 434, startPoint y: 349, endPoint x: 381, endPoint y: 335, distance: 54.6
click at [381, 335] on div "Amazon Eco Spot SB6556-6341 (se entregan blancos y negros). DISCOVERY Detalles" at bounding box center [490, 339] width 221 height 17
click at [428, 349] on div "Amazon Eco Spot SB6556-6341 (se entregan blancos y negros). DISCOVERY Detalles" at bounding box center [656, 339] width 596 height 21
drag, startPoint x: 389, startPoint y: 353, endPoint x: 380, endPoint y: 338, distance: 16.8
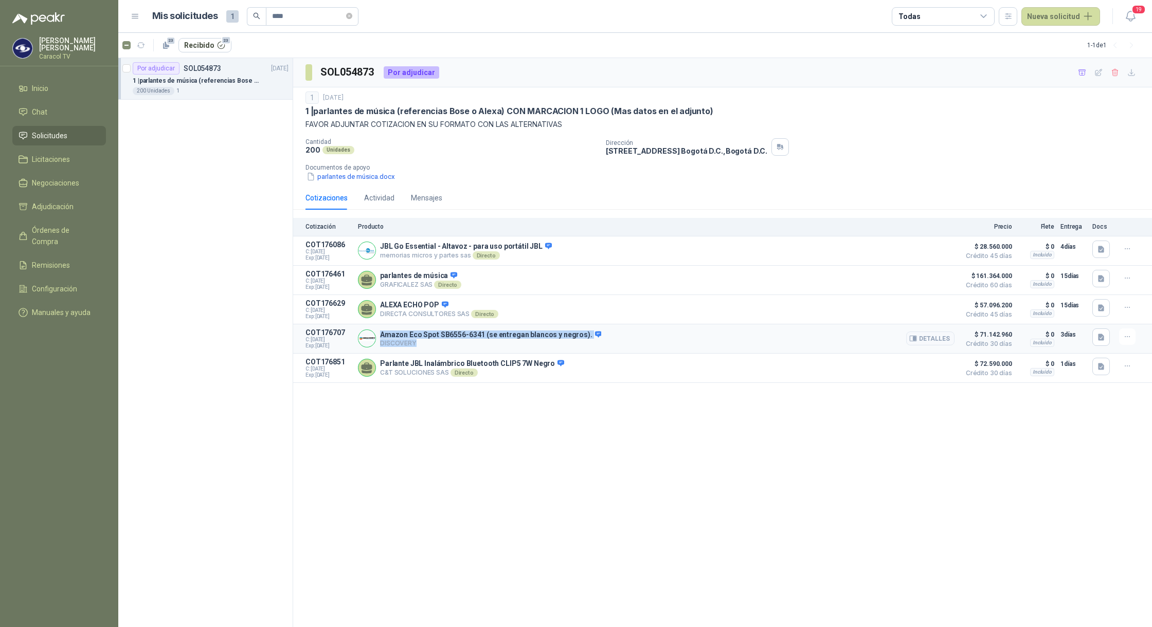
click at [380, 338] on div "Amazon Eco Spot SB6556-6341 (se entregan blancos y negros). DISCOVERY Detalles" at bounding box center [656, 339] width 596 height 21
click at [406, 340] on p "Amazon Eco Spot SB6556-6341 (se entregan blancos y negros)." at bounding box center [490, 335] width 221 height 9
drag, startPoint x: 429, startPoint y: 352, endPoint x: 376, endPoint y: 336, distance: 55.0
click at [376, 336] on div "Amazon Eco Spot SB6556-6341 (se entregan blancos y negros). DISCOVERY Detalles" at bounding box center [656, 339] width 596 height 21
click at [404, 336] on p "Amazon Eco Spot SB6556-6341 (se entregan blancos y negros)." at bounding box center [490, 335] width 221 height 9
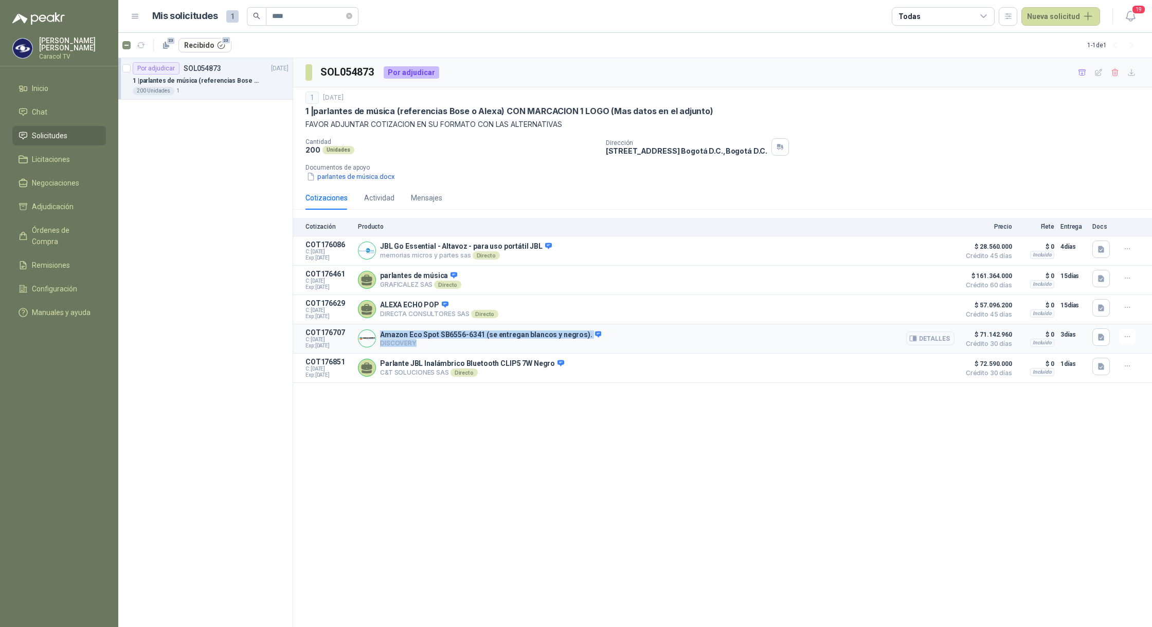
drag, startPoint x: 425, startPoint y: 347, endPoint x: 377, endPoint y: 335, distance: 48.6
click at [377, 335] on div "Amazon Eco Spot SB6556-6341 (se entregan blancos y negros). DISCOVERY Detalles" at bounding box center [656, 339] width 596 height 21
click at [395, 344] on p "DISCOVERY" at bounding box center [490, 343] width 221 height 8
drag, startPoint x: 417, startPoint y: 348, endPoint x: 376, endPoint y: 336, distance: 42.9
click at [376, 336] on div "Amazon Eco Spot SB6556-6341 (se entregan blancos y negros). DISCOVERY Detalles" at bounding box center [656, 339] width 596 height 21
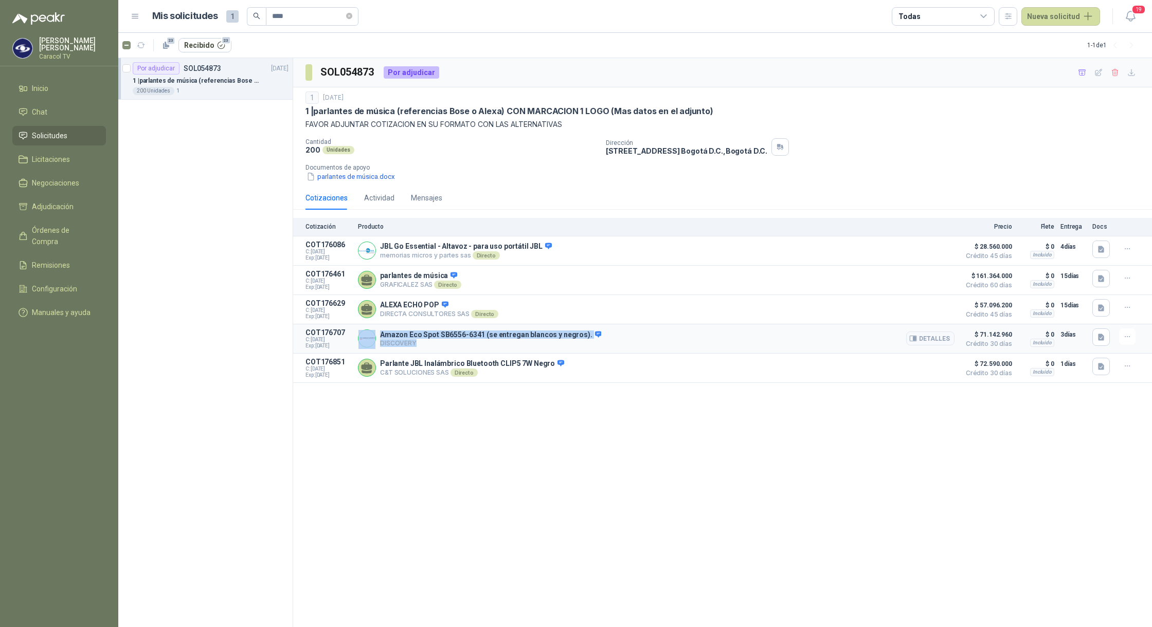
click at [385, 347] on p "DISCOVERY" at bounding box center [490, 343] width 221 height 8
drag, startPoint x: 423, startPoint y: 345, endPoint x: 379, endPoint y: 337, distance: 44.0
click at [380, 337] on div "Amazon Eco Spot SB6556-6341 (se entregan blancos y negros). DISCOVERY Detalles" at bounding box center [490, 339] width 221 height 17
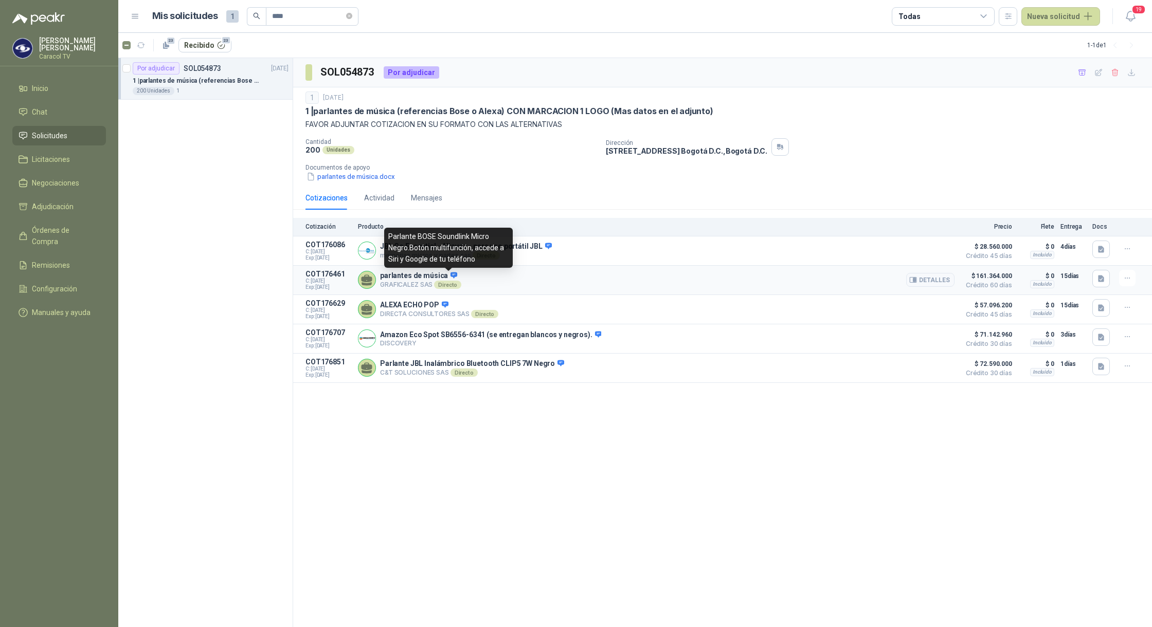
click at [450, 274] on icon at bounding box center [454, 275] width 8 height 8
